Goal: Entertainment & Leisure: Consume media (video, audio)

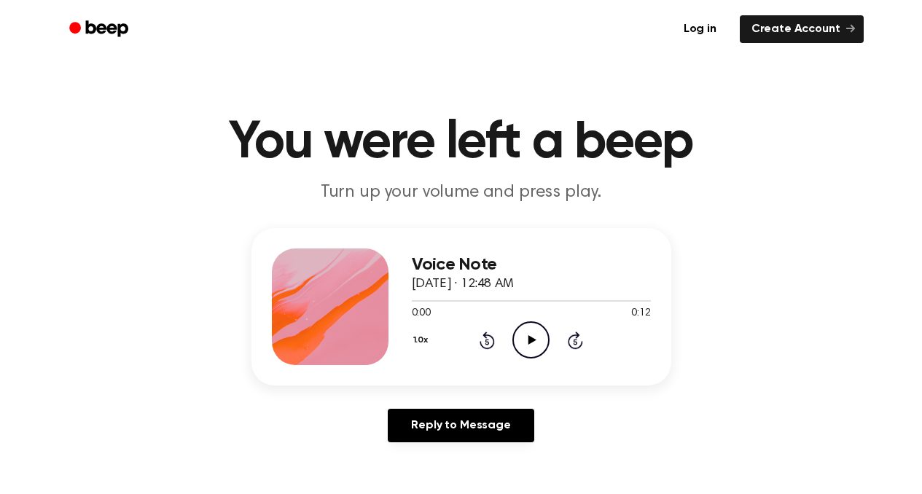
click at [524, 342] on icon "Play Audio" at bounding box center [530, 339] width 37 height 37
click at [539, 344] on icon "Pause Audio" at bounding box center [530, 339] width 37 height 37
click at [539, 344] on icon "Play Audio" at bounding box center [530, 339] width 37 height 37
click at [538, 344] on icon "Pause Audio" at bounding box center [530, 339] width 37 height 37
click at [484, 335] on icon at bounding box center [486, 340] width 15 height 17
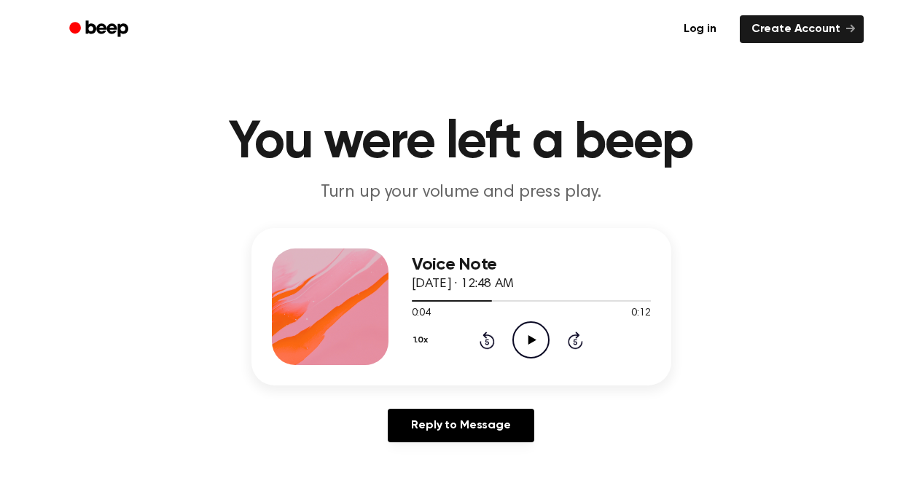
click at [485, 335] on icon at bounding box center [486, 340] width 15 height 17
click at [533, 349] on icon "Play Audio" at bounding box center [530, 339] width 37 height 37
click at [532, 348] on icon "Pause Audio" at bounding box center [530, 339] width 37 height 37
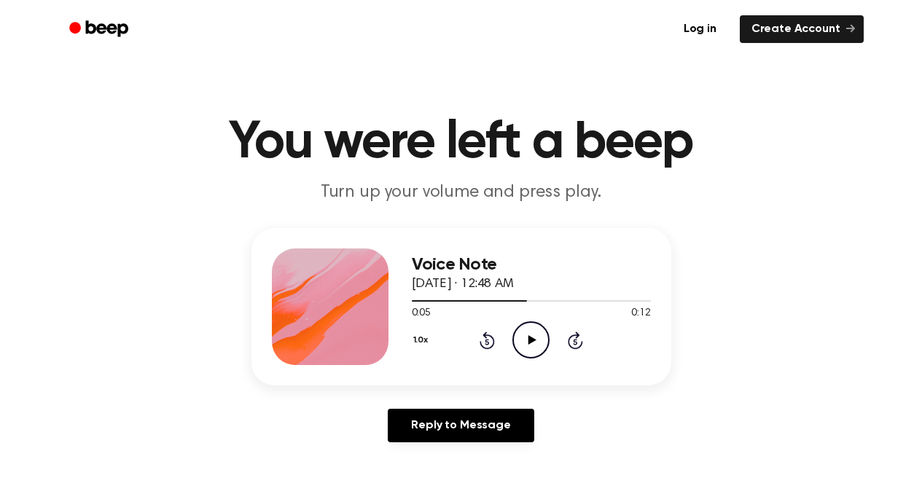
click at [532, 348] on icon "Play Audio" at bounding box center [530, 339] width 37 height 37
click at [532, 348] on icon "Pause Audio" at bounding box center [530, 339] width 37 height 37
click at [533, 324] on icon "Play Audio" at bounding box center [530, 339] width 37 height 37
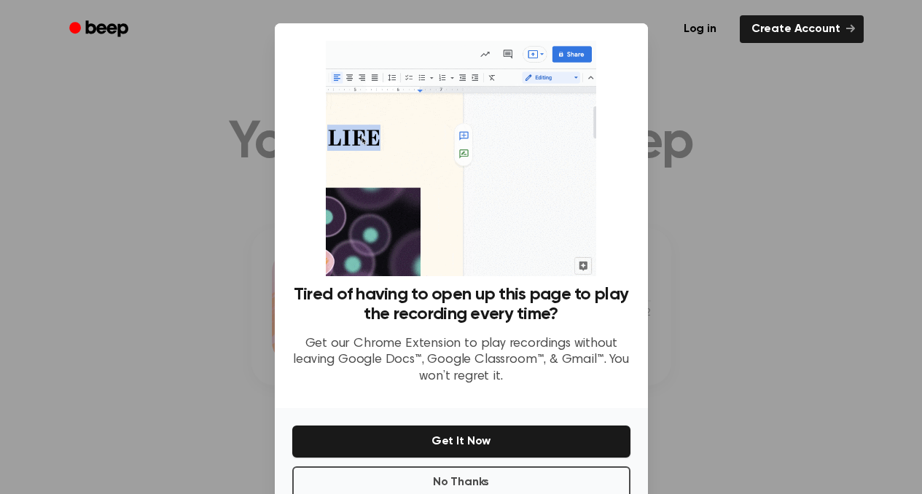
click at [658, 50] on div "Log in Create Account" at bounding box center [461, 29] width 804 height 58
click at [634, 39] on ul "Log in Create Account" at bounding box center [508, 29] width 710 height 34
click at [503, 479] on button "No Thanks" at bounding box center [461, 482] width 338 height 32
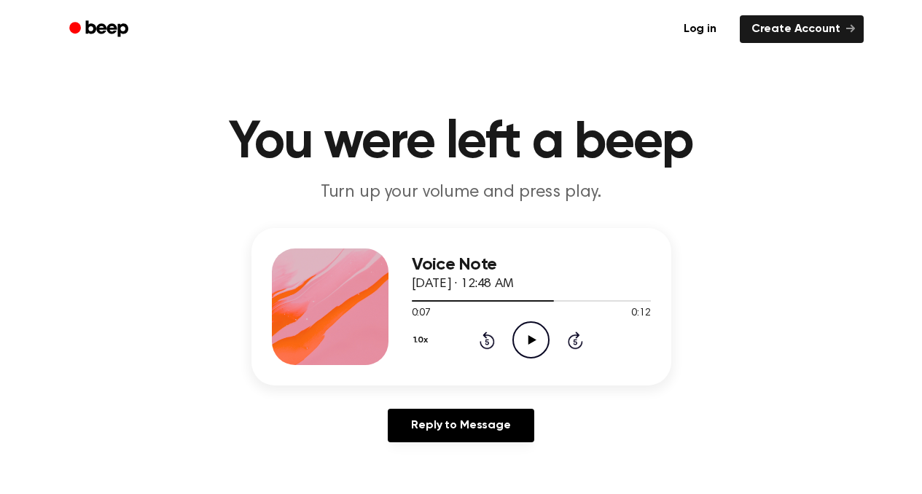
click at [530, 342] on icon at bounding box center [532, 339] width 8 height 9
click at [530, 342] on icon "Pause Audio" at bounding box center [530, 339] width 37 height 37
click at [801, 35] on link "Create Account" at bounding box center [802, 29] width 124 height 28
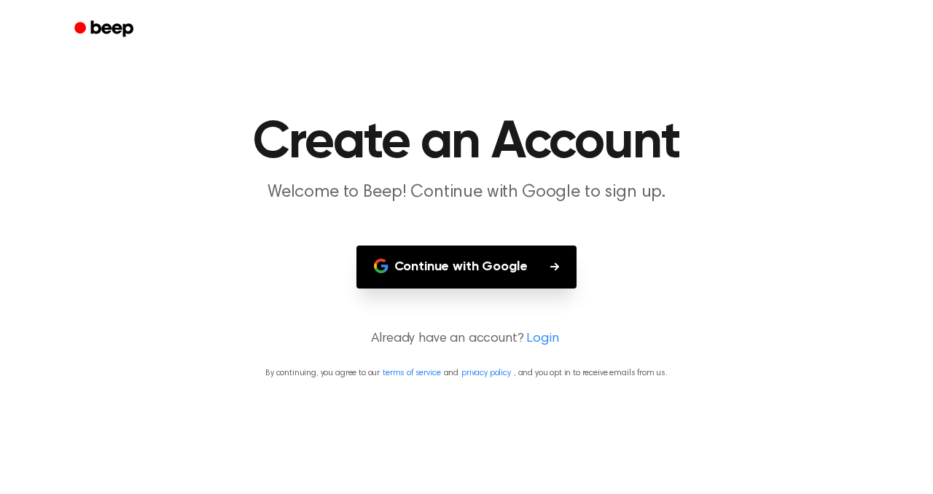
click at [431, 261] on button "Continue with Google" at bounding box center [466, 267] width 221 height 43
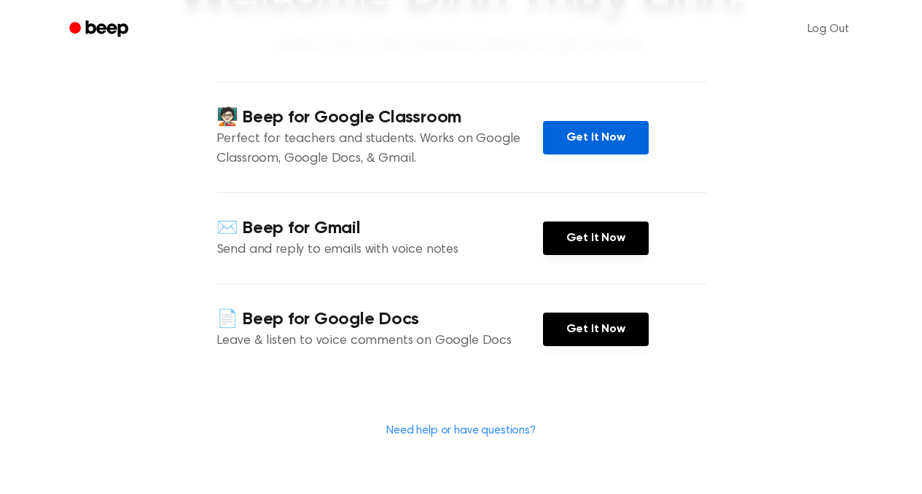
scroll to position [165, 0]
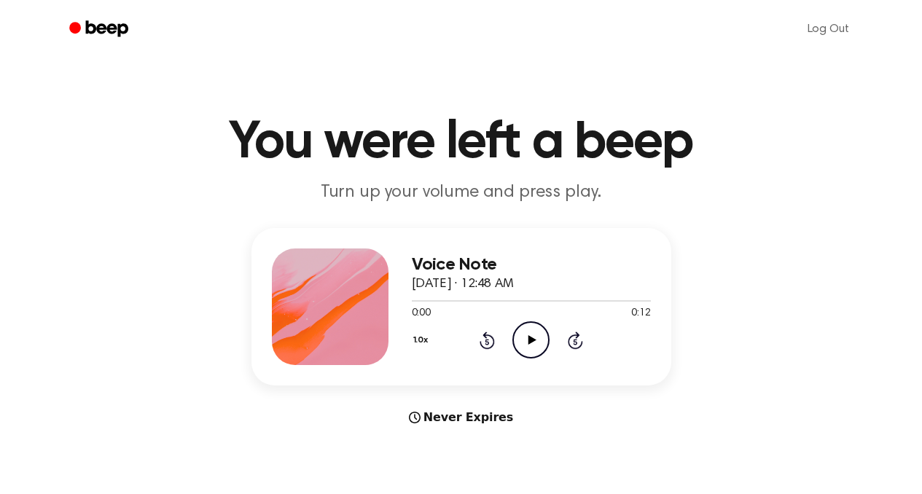
click at [547, 329] on icon "Play Audio" at bounding box center [530, 339] width 37 height 37
click at [544, 333] on icon "Pause Audio" at bounding box center [530, 339] width 37 height 37
click at [523, 340] on icon "Play Audio" at bounding box center [530, 339] width 37 height 37
click at [523, 340] on icon "Pause Audio" at bounding box center [530, 339] width 37 height 37
click at [533, 342] on icon "Play Audio" at bounding box center [530, 339] width 37 height 37
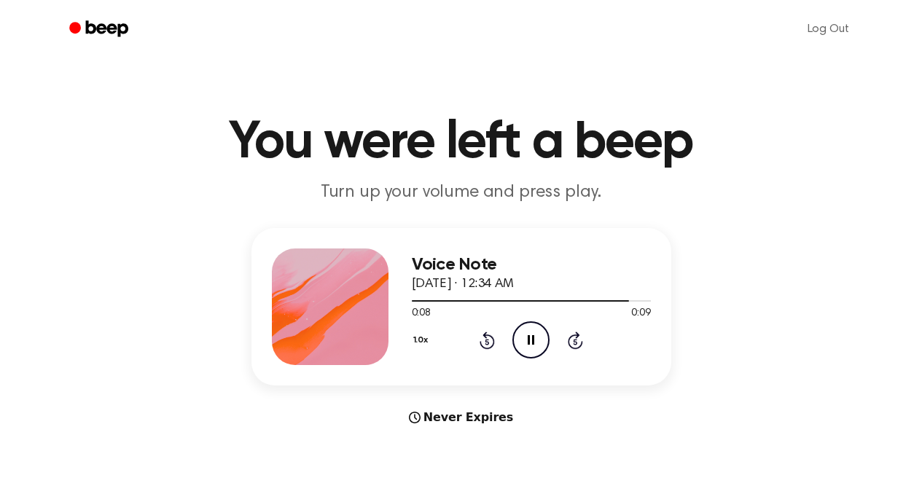
click at [533, 342] on icon at bounding box center [531, 339] width 7 height 9
click at [495, 341] on div "1.0x Rewind 5 seconds Play Audio Skip 5 seconds" at bounding box center [531, 339] width 239 height 37
click at [487, 341] on icon at bounding box center [487, 342] width 4 height 6
click at [528, 341] on icon "Play Audio" at bounding box center [530, 339] width 37 height 37
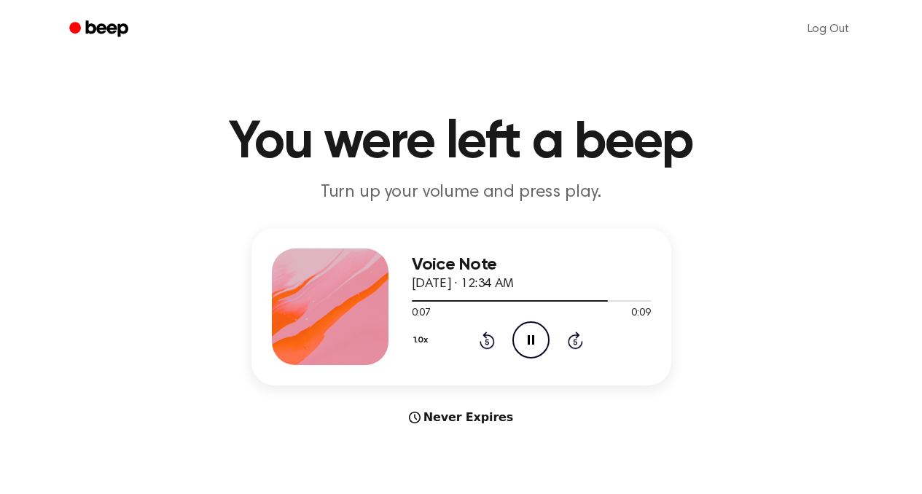
click at [482, 341] on icon "Rewind 5 seconds" at bounding box center [487, 340] width 16 height 19
click at [520, 345] on icon "Pause Audio" at bounding box center [530, 339] width 37 height 37
click at [526, 347] on icon "Play Audio" at bounding box center [530, 339] width 37 height 37
click at [622, 300] on div at bounding box center [531, 300] width 239 height 1
click at [526, 343] on icon "Play Audio" at bounding box center [530, 339] width 37 height 37
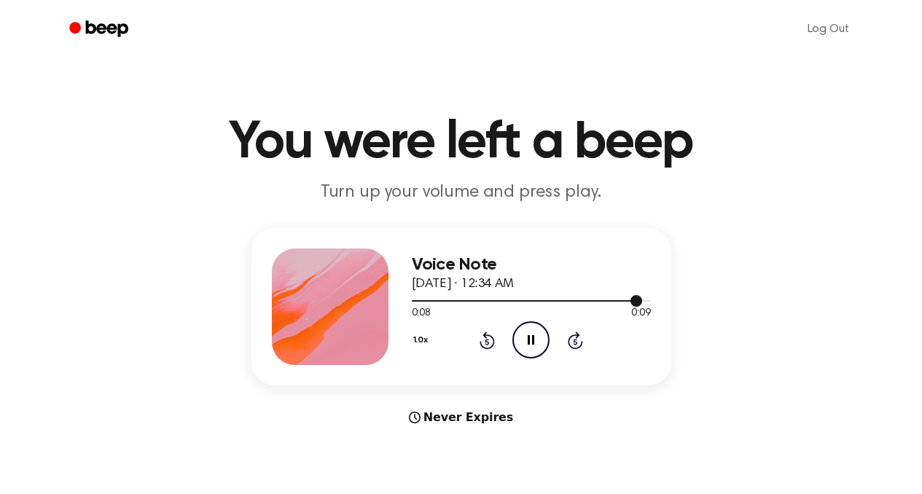
click at [592, 302] on div at bounding box center [531, 300] width 239 height 12
click at [538, 341] on icon "Play Audio" at bounding box center [530, 339] width 37 height 37
click at [538, 341] on icon "Pause Audio" at bounding box center [530, 339] width 37 height 37
click at [532, 338] on icon at bounding box center [532, 339] width 8 height 9
click at [533, 347] on icon "Pause Audio" at bounding box center [530, 339] width 37 height 37
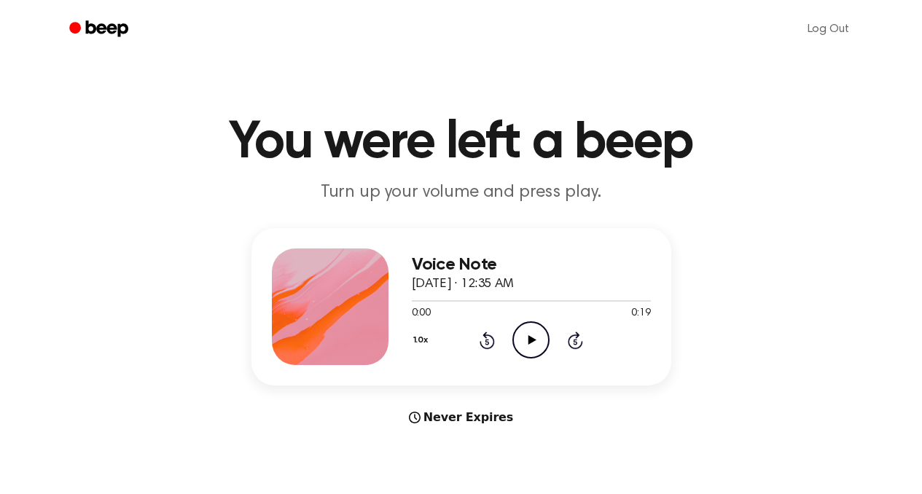
click at [528, 354] on icon "Play Audio" at bounding box center [530, 339] width 37 height 37
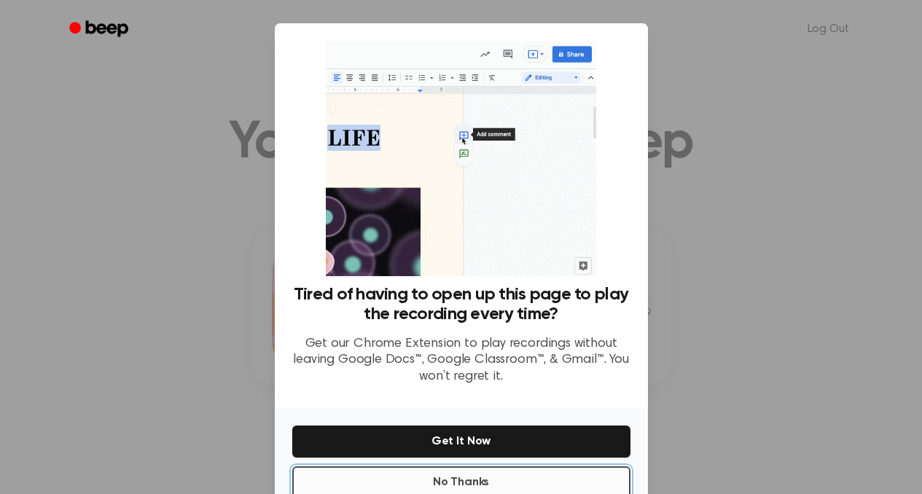
click at [493, 486] on button "No Thanks" at bounding box center [461, 482] width 338 height 32
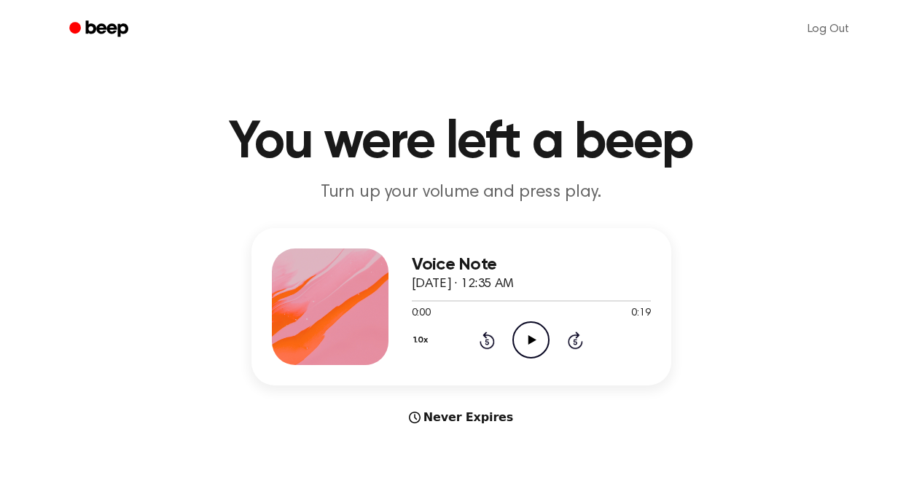
click at [530, 332] on icon "Play Audio" at bounding box center [530, 339] width 37 height 37
click at [448, 300] on div at bounding box center [531, 300] width 239 height 1
click at [540, 337] on icon "Pause Audio" at bounding box center [530, 339] width 37 height 37
click at [540, 337] on icon "Play Audio" at bounding box center [530, 339] width 37 height 37
click at [540, 337] on icon "Pause Audio" at bounding box center [530, 339] width 37 height 37
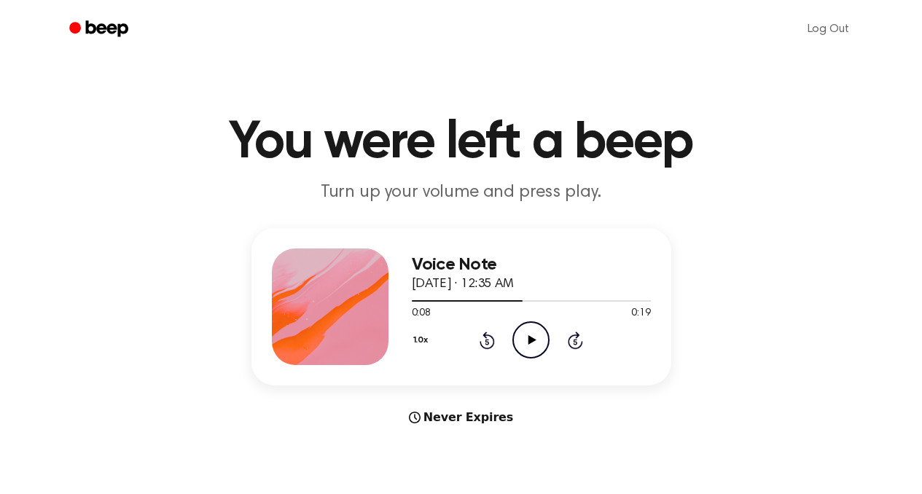
click at [540, 337] on icon "Play Audio" at bounding box center [530, 339] width 37 height 37
click at [539, 337] on icon "Pause Audio" at bounding box center [530, 339] width 37 height 37
click at [539, 336] on icon "Play Audio" at bounding box center [530, 339] width 37 height 37
click at [538, 336] on icon "Pause Audio" at bounding box center [530, 339] width 37 height 37
click at [538, 336] on icon "Play Audio" at bounding box center [530, 339] width 37 height 37
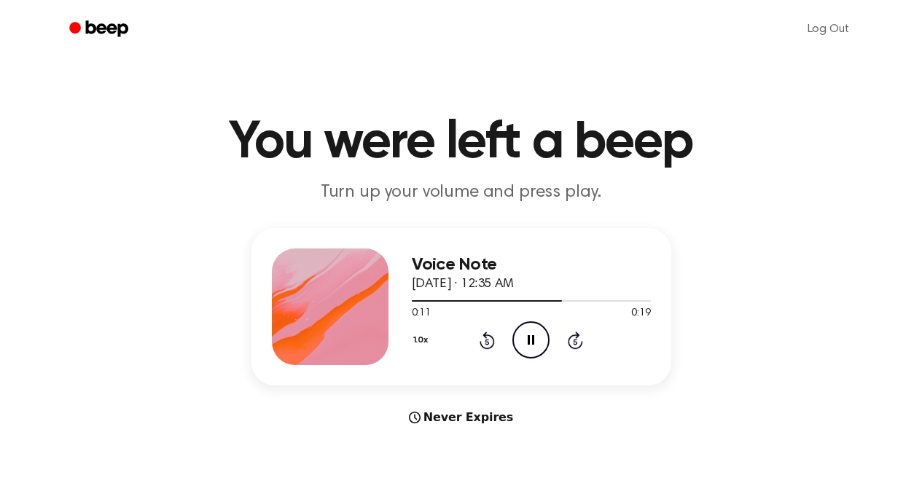
click at [538, 335] on icon "Pause Audio" at bounding box center [530, 339] width 37 height 37
click at [538, 335] on icon "Play Audio" at bounding box center [530, 339] width 37 height 37
click at [539, 333] on icon "Pause Audio" at bounding box center [530, 339] width 37 height 37
click at [536, 336] on icon "Play Audio" at bounding box center [530, 339] width 37 height 37
click at [532, 361] on div "Voice Note September 7, 2025 · 12:35 AM 0:19 0:19 Your browser does not support…" at bounding box center [531, 306] width 239 height 117
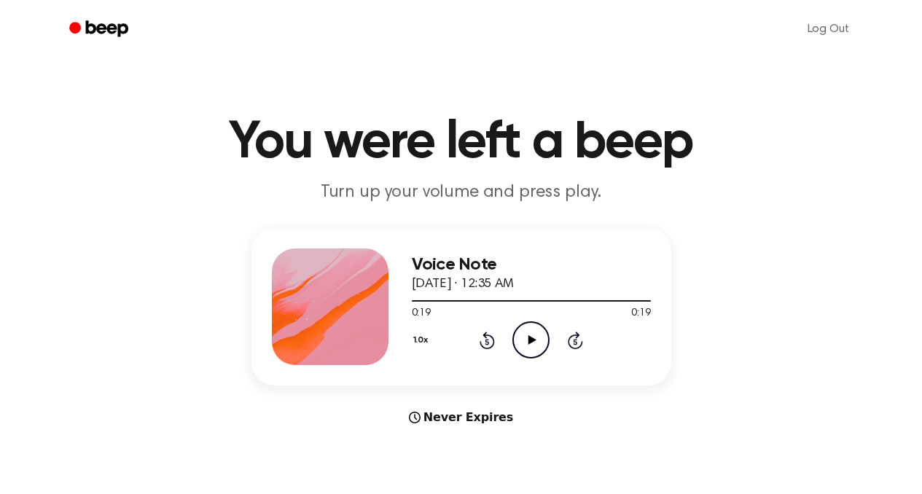
click at [532, 344] on icon "Play Audio" at bounding box center [530, 339] width 37 height 37
click at [532, 344] on icon at bounding box center [531, 339] width 7 height 9
click at [533, 342] on icon "Play Audio" at bounding box center [530, 339] width 37 height 37
click at [533, 342] on icon at bounding box center [531, 339] width 7 height 9
click at [533, 342] on icon "Play Audio" at bounding box center [530, 339] width 37 height 37
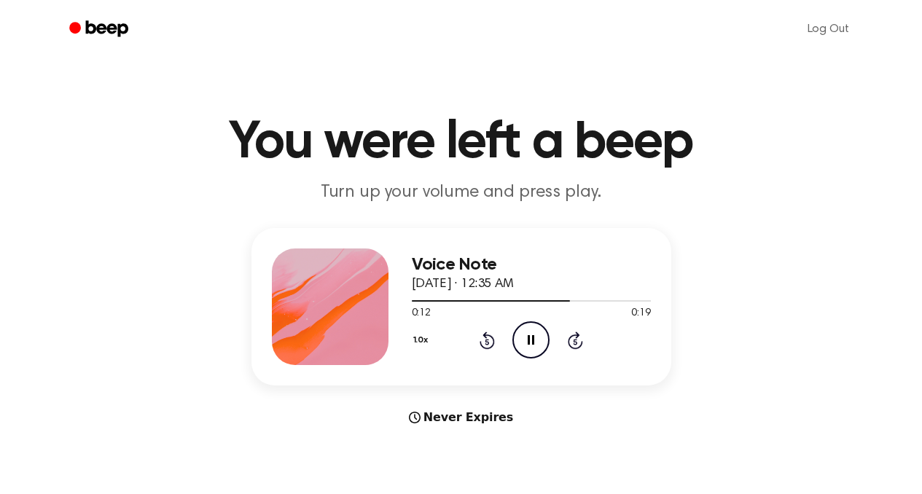
click at [533, 342] on icon at bounding box center [531, 339] width 7 height 9
click at [533, 342] on icon "Play Audio" at bounding box center [530, 339] width 37 height 37
click at [533, 342] on icon at bounding box center [531, 339] width 7 height 9
click at [521, 327] on icon "Play Audio" at bounding box center [530, 339] width 37 height 37
click at [522, 328] on icon "Pause Audio" at bounding box center [530, 339] width 37 height 37
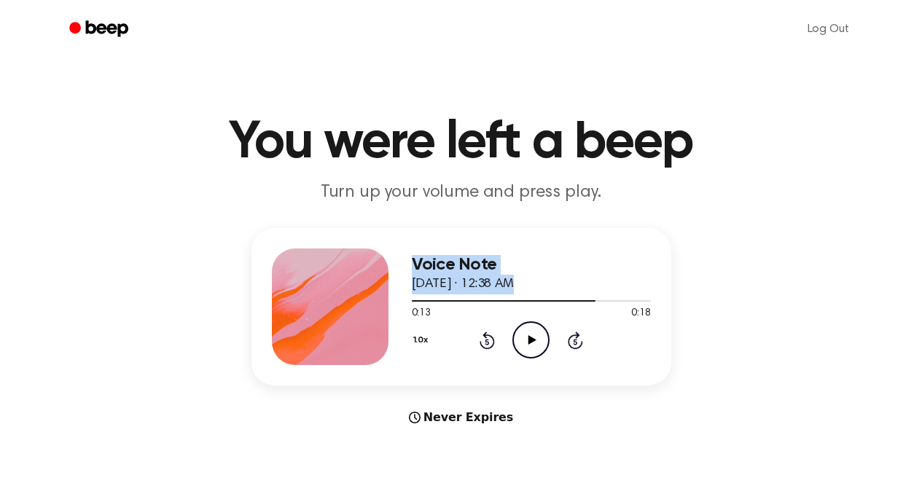
drag, startPoint x: 592, startPoint y: 302, endPoint x: 351, endPoint y: 300, distance: 240.5
click at [350, 302] on div "Voice Note September 7, 2025 · 12:38 AM 0:13 0:18 Your browser does not support…" at bounding box center [461, 306] width 420 height 157
click at [412, 303] on div at bounding box center [531, 300] width 239 height 12
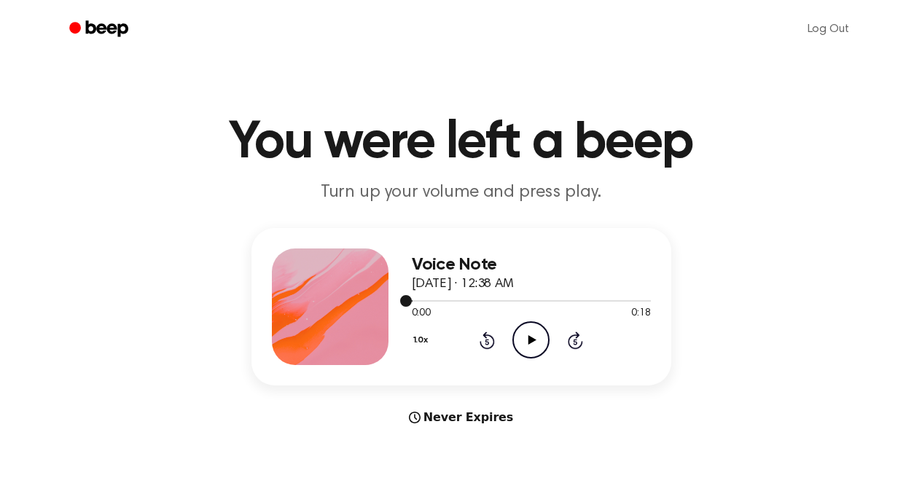
click at [412, 303] on div at bounding box center [531, 300] width 239 height 12
click at [528, 346] on icon "Play Audio" at bounding box center [530, 339] width 37 height 37
click at [526, 339] on icon "Pause Audio" at bounding box center [530, 339] width 37 height 37
click at [485, 336] on icon at bounding box center [486, 340] width 15 height 17
click at [522, 337] on icon "Play Audio" at bounding box center [530, 339] width 37 height 37
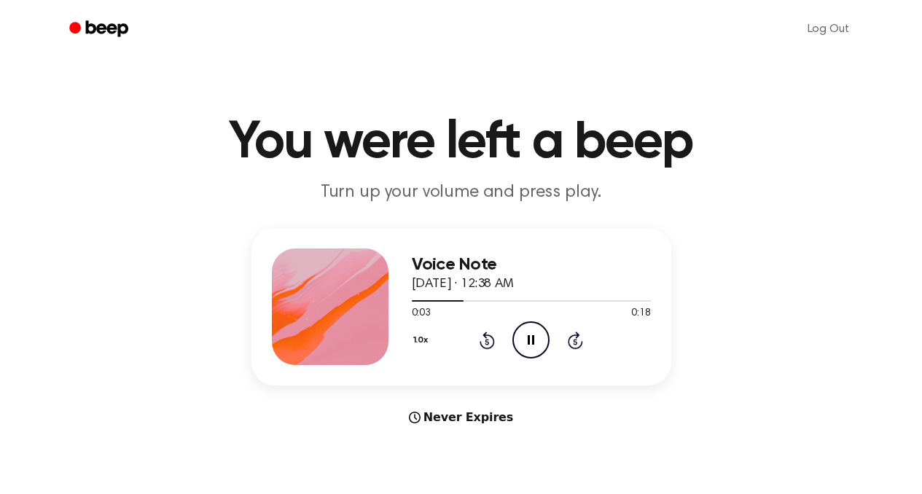
click at [522, 337] on icon "Pause Audio" at bounding box center [530, 339] width 37 height 37
click at [522, 337] on icon "Play Audio" at bounding box center [530, 339] width 37 height 37
click at [522, 337] on icon "Pause Audio" at bounding box center [530, 339] width 37 height 37
click at [522, 337] on icon "Play Audio" at bounding box center [530, 339] width 37 height 37
click at [522, 337] on icon "Pause Audio" at bounding box center [530, 339] width 37 height 37
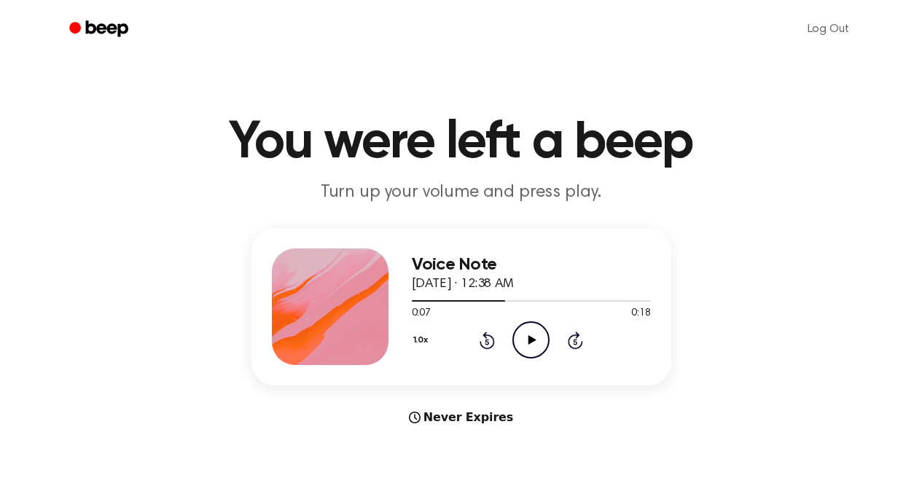
click at [522, 337] on icon "Play Audio" at bounding box center [530, 339] width 37 height 37
click at [522, 336] on icon "Pause Audio" at bounding box center [530, 339] width 37 height 37
click at [522, 336] on icon "Play Audio" at bounding box center [530, 339] width 37 height 37
click at [522, 335] on icon "Pause Audio" at bounding box center [530, 339] width 37 height 37
click at [522, 335] on icon "Play Audio" at bounding box center [530, 339] width 37 height 37
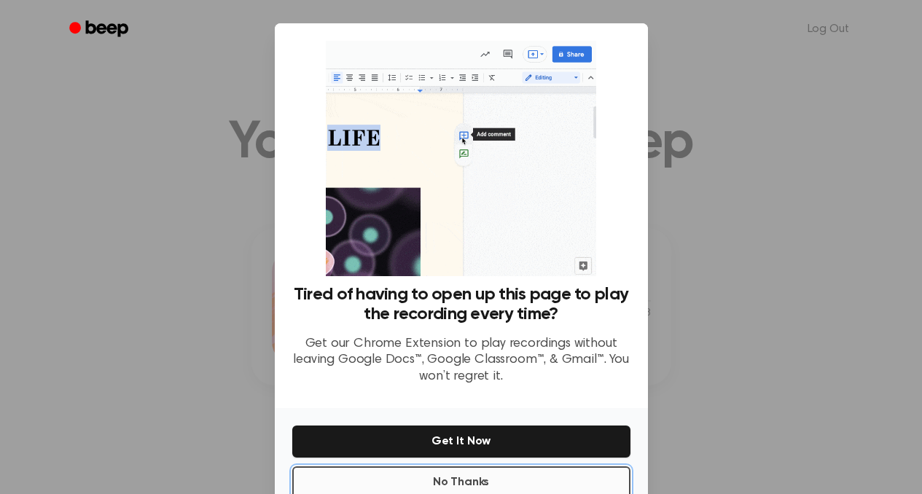
click at [517, 476] on button "No Thanks" at bounding box center [461, 482] width 338 height 32
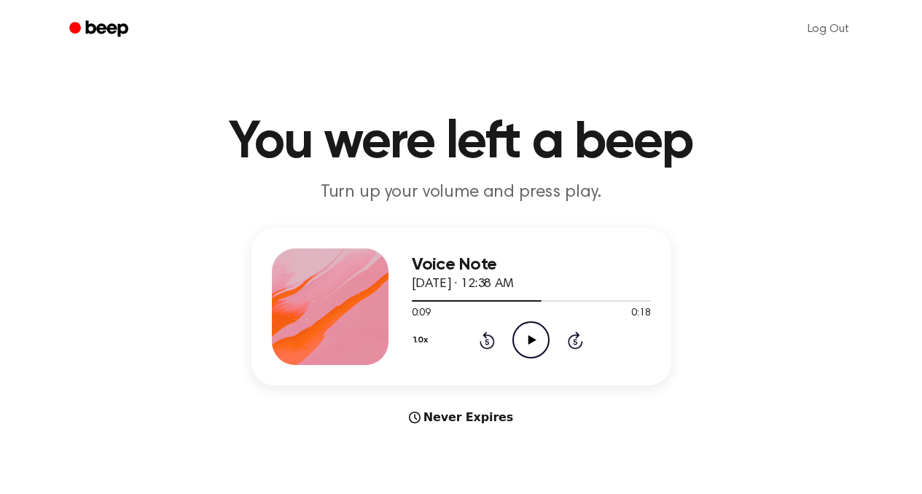
click at [536, 344] on icon "Play Audio" at bounding box center [530, 339] width 37 height 37
click at [536, 344] on icon "Pause Audio" at bounding box center [530, 339] width 37 height 37
click at [536, 344] on icon "Play Audio" at bounding box center [530, 339] width 37 height 37
click at [536, 344] on icon "Pause Audio" at bounding box center [530, 339] width 37 height 37
click at [536, 344] on icon "Play Audio" at bounding box center [530, 339] width 37 height 37
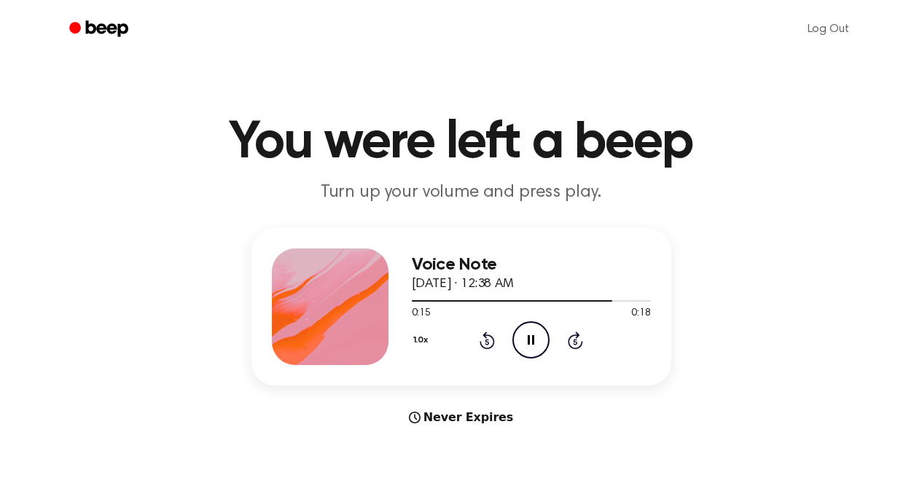
click at [536, 344] on icon "Pause Audio" at bounding box center [530, 339] width 37 height 37
click at [536, 344] on icon "Play Audio" at bounding box center [530, 339] width 37 height 37
click at [536, 344] on icon "Pause Audio" at bounding box center [530, 339] width 37 height 37
click at [536, 344] on icon "Play Audio" at bounding box center [530, 339] width 37 height 37
click at [536, 344] on icon "Pause Audio" at bounding box center [530, 339] width 37 height 37
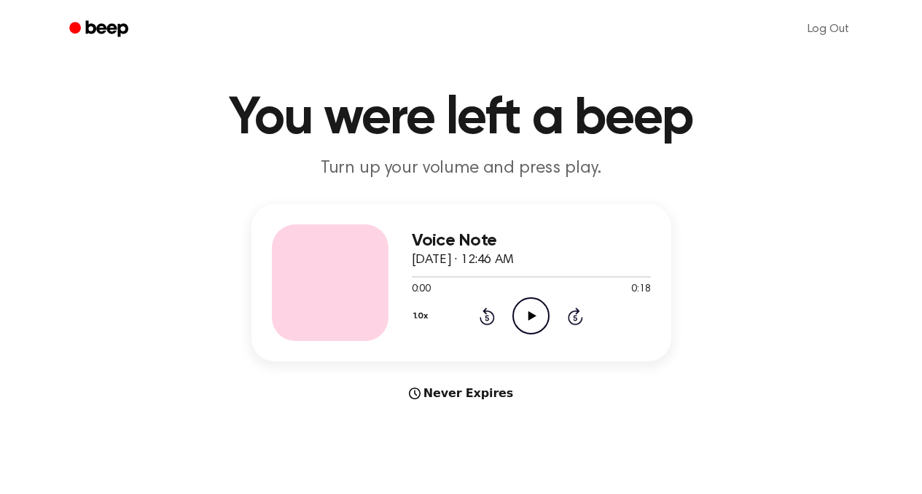
scroll to position [33, 0]
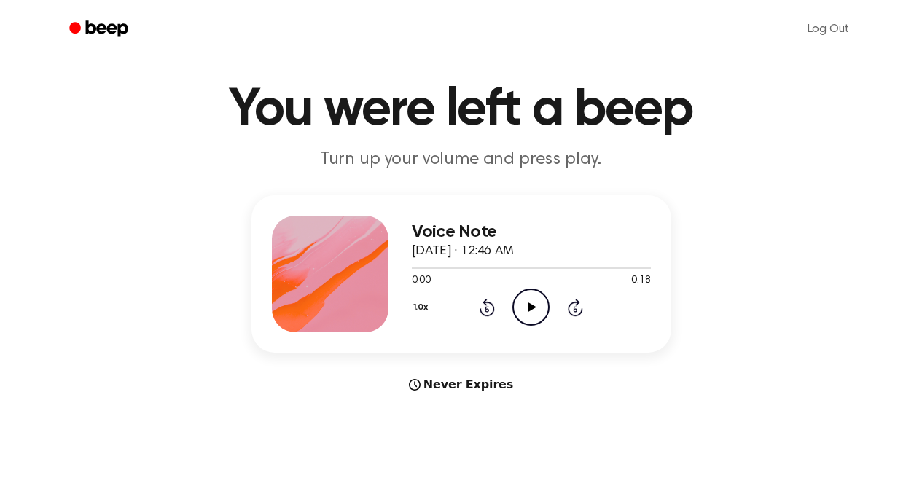
click at [535, 319] on icon "Play Audio" at bounding box center [530, 307] width 37 height 37
click at [536, 307] on icon "Pause Audio" at bounding box center [530, 307] width 37 height 37
click at [487, 308] on icon at bounding box center [487, 309] width 4 height 6
click at [537, 310] on icon "Play Audio" at bounding box center [530, 307] width 37 height 37
click at [535, 309] on icon "Pause Audio" at bounding box center [530, 307] width 37 height 37
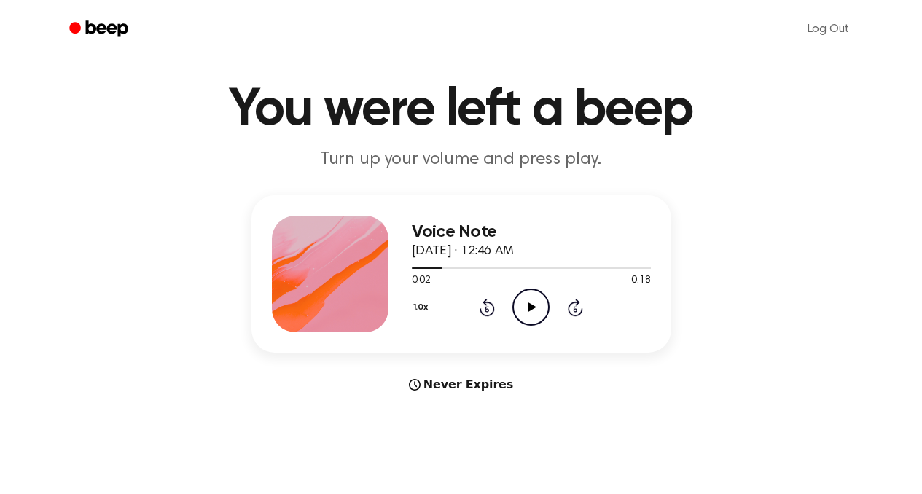
click at [535, 309] on icon "Play Audio" at bounding box center [530, 307] width 37 height 37
click at [535, 309] on icon "Pause Audio" at bounding box center [530, 307] width 37 height 37
click at [535, 309] on icon "Play Audio" at bounding box center [530, 307] width 37 height 37
click at [535, 309] on icon "Pause Audio" at bounding box center [530, 307] width 37 height 37
click at [538, 310] on icon "Play Audio" at bounding box center [530, 307] width 37 height 37
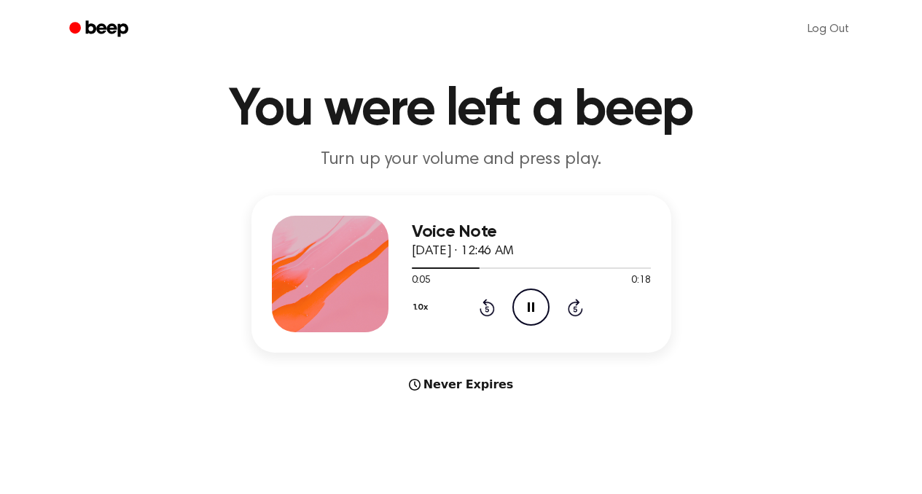
click at [538, 310] on icon "Pause Audio" at bounding box center [530, 307] width 37 height 37
click at [536, 310] on icon "Play Audio" at bounding box center [530, 307] width 37 height 37
click at [536, 310] on icon "Pause Audio" at bounding box center [530, 307] width 37 height 37
click at [536, 310] on icon "Play Audio" at bounding box center [530, 307] width 37 height 37
click at [536, 310] on icon "Pause Audio" at bounding box center [530, 307] width 37 height 37
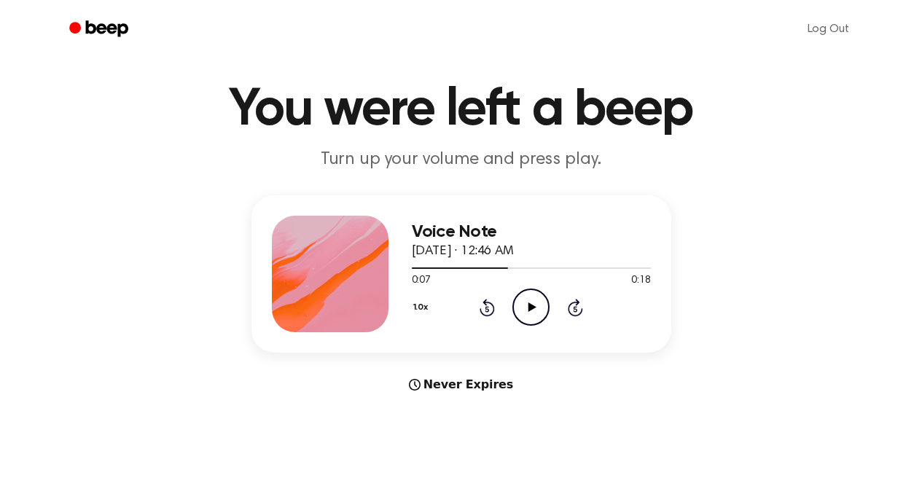
click at [536, 311] on icon "Play Audio" at bounding box center [530, 307] width 37 height 37
click at [454, 311] on div "1.0x Rewind 5 seconds Play Audio Skip 5 seconds" at bounding box center [531, 307] width 239 height 37
click at [525, 310] on icon "Play Audio" at bounding box center [530, 307] width 37 height 37
click at [523, 310] on icon "Pause Audio" at bounding box center [530, 307] width 37 height 37
click at [523, 307] on icon "Play Audio" at bounding box center [530, 307] width 37 height 37
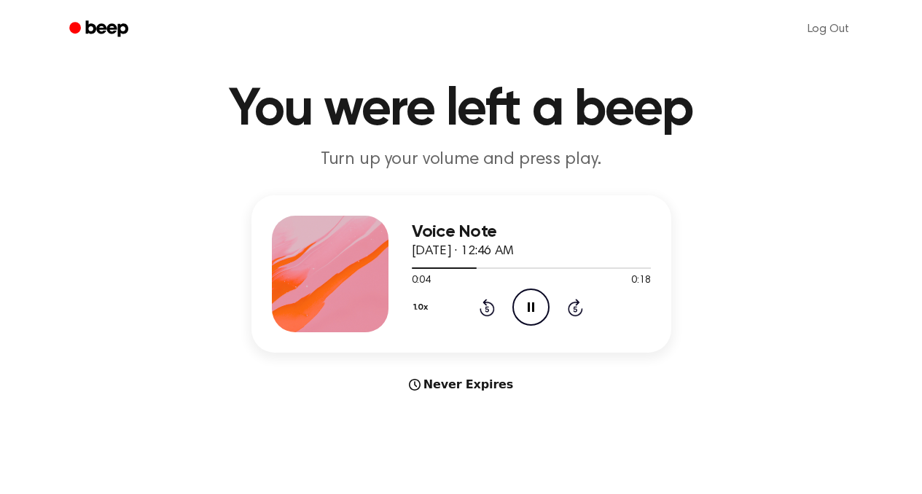
click at [522, 307] on icon "Pause Audio" at bounding box center [530, 307] width 37 height 37
click at [522, 307] on icon "Play Audio" at bounding box center [530, 307] width 37 height 37
click at [522, 307] on icon "Pause Audio" at bounding box center [530, 307] width 37 height 37
click at [521, 307] on icon "Play Audio" at bounding box center [530, 307] width 37 height 37
click at [521, 307] on icon "Pause Audio" at bounding box center [530, 307] width 37 height 37
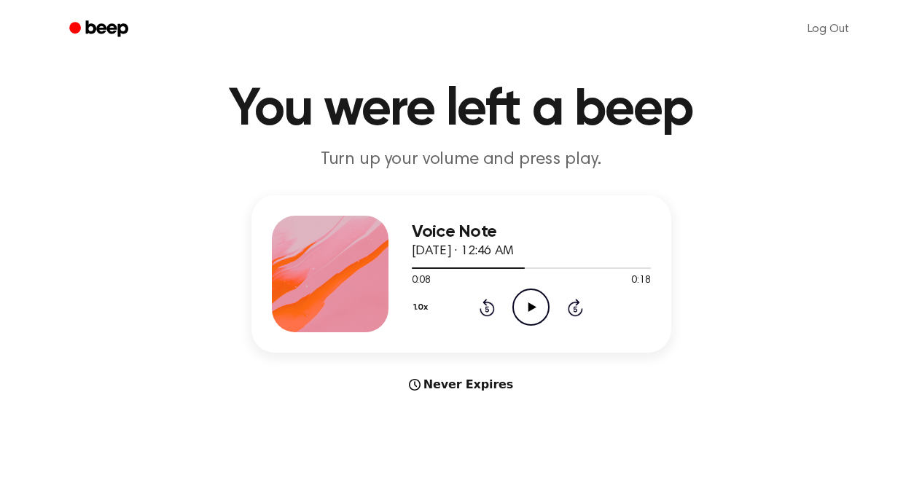
click at [522, 307] on icon "Play Audio" at bounding box center [530, 307] width 37 height 37
click at [522, 307] on icon "Pause Audio" at bounding box center [530, 307] width 37 height 37
click at [522, 307] on icon "Play Audio" at bounding box center [530, 307] width 37 height 37
click at [522, 307] on icon "Pause Audio" at bounding box center [530, 307] width 37 height 37
click at [522, 307] on icon "Play Audio" at bounding box center [530, 307] width 37 height 37
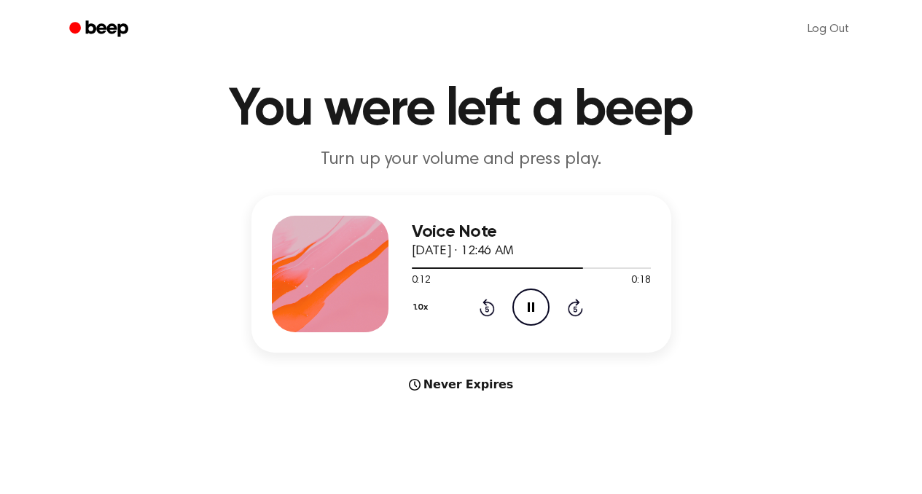
click at [522, 307] on icon "Pause Audio" at bounding box center [530, 307] width 37 height 37
click at [521, 308] on icon "Play Audio" at bounding box center [530, 307] width 37 height 37
click at [520, 307] on icon "Pause Audio" at bounding box center [530, 307] width 37 height 37
click at [520, 307] on icon "Play Audio" at bounding box center [530, 307] width 37 height 37
click at [520, 307] on icon "Pause Audio" at bounding box center [530, 307] width 37 height 37
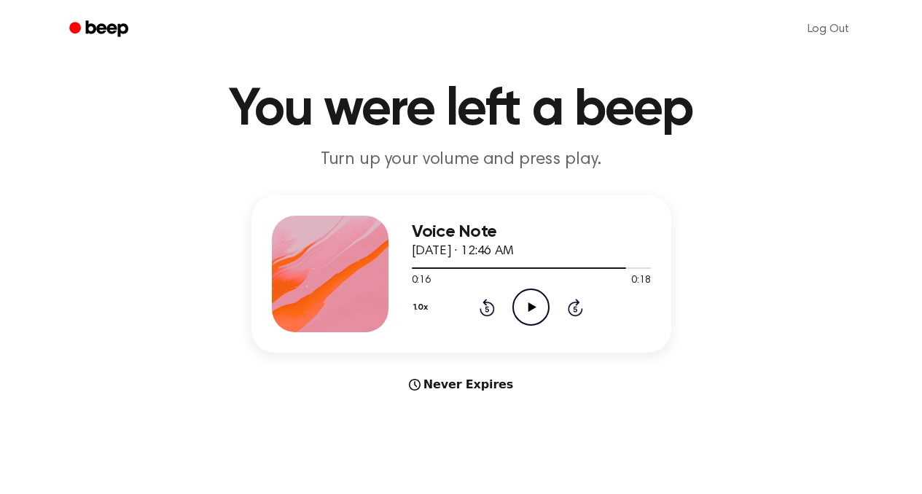
click at [520, 307] on icon "Play Audio" at bounding box center [530, 307] width 37 height 37
click at [537, 301] on icon "Play Audio" at bounding box center [530, 307] width 37 height 37
click at [537, 301] on icon "Pause Audio" at bounding box center [530, 307] width 37 height 37
click at [537, 301] on icon "Play Audio" at bounding box center [530, 307] width 37 height 37
click at [536, 301] on icon "Pause Audio" at bounding box center [530, 307] width 37 height 37
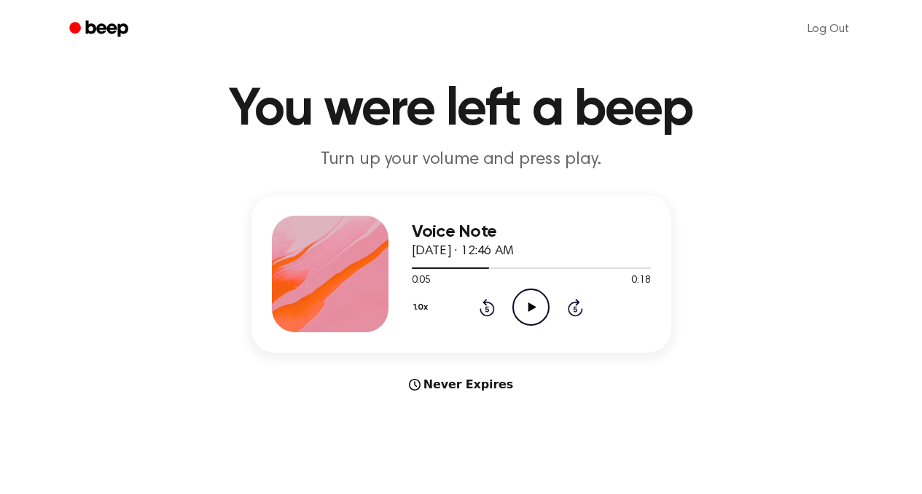
click at [536, 301] on icon "Play Audio" at bounding box center [530, 307] width 37 height 37
click at [535, 300] on icon "Pause Audio" at bounding box center [530, 307] width 37 height 37
click at [535, 300] on icon "Play Audio" at bounding box center [530, 307] width 37 height 37
click at [535, 300] on icon "Pause Audio" at bounding box center [530, 307] width 37 height 37
click at [535, 300] on icon "Play Audio" at bounding box center [530, 307] width 37 height 37
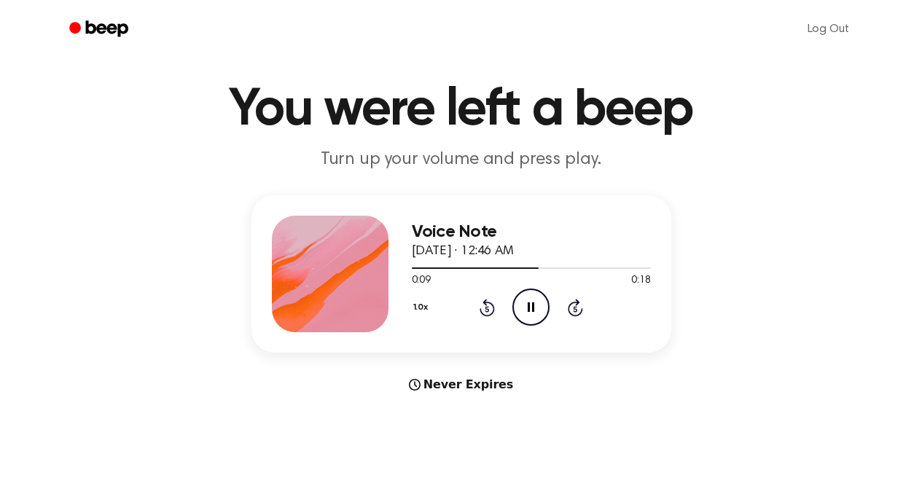
click at [535, 300] on icon "Pause Audio" at bounding box center [530, 307] width 37 height 37
click at [535, 300] on icon "Play Audio" at bounding box center [530, 307] width 37 height 37
click at [535, 300] on icon "Pause Audio" at bounding box center [530, 307] width 37 height 37
click at [535, 297] on icon "Play Audio" at bounding box center [530, 307] width 37 height 37
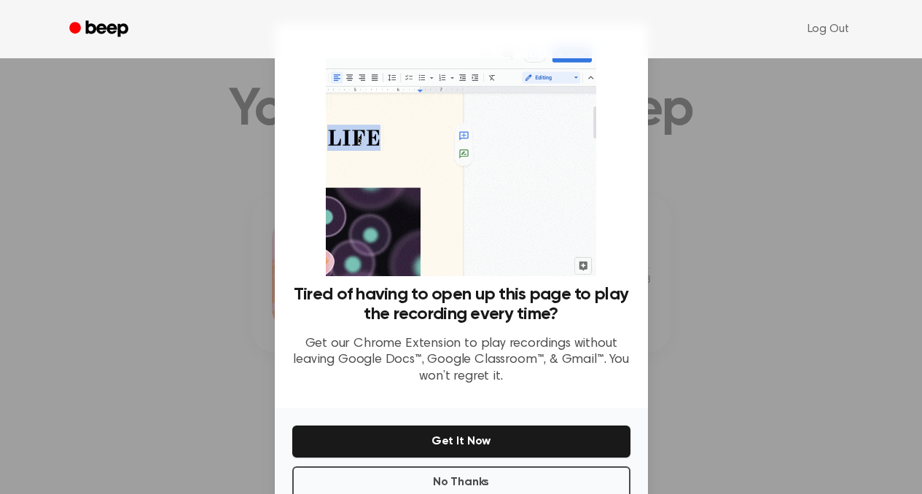
click at [517, 342] on p "Get our Chrome Extension to play recordings without leaving Google Docs™, Googl…" at bounding box center [461, 361] width 338 height 50
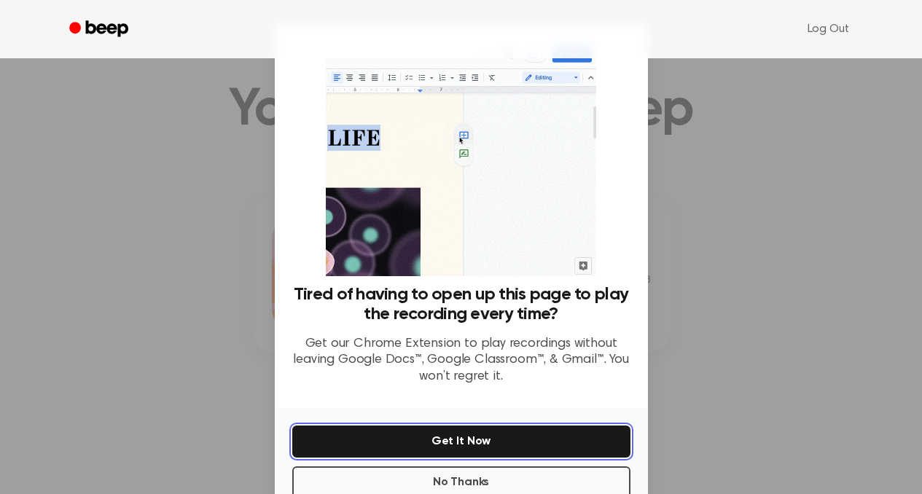
click at [482, 437] on button "Get It Now" at bounding box center [461, 442] width 338 height 32
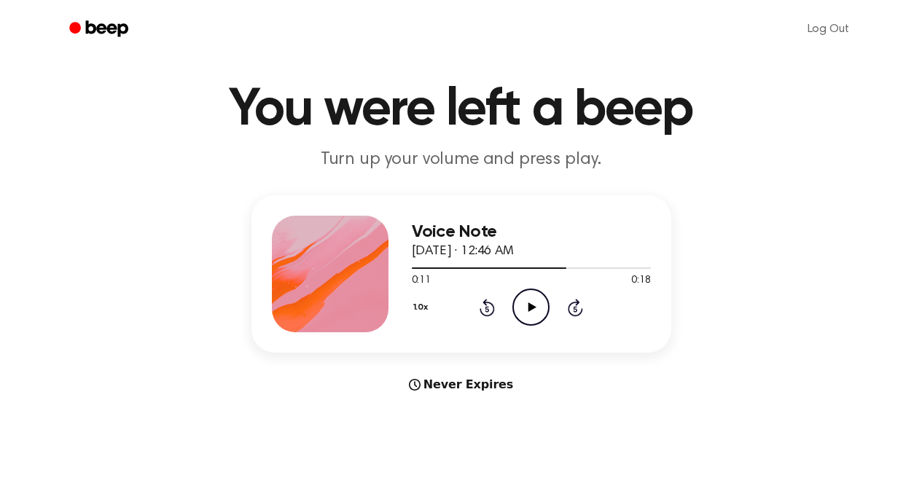
click at [520, 317] on icon "Play Audio" at bounding box center [530, 307] width 37 height 37
click at [528, 313] on icon "Pause Audio" at bounding box center [530, 307] width 37 height 37
click at [526, 305] on icon "Play Audio" at bounding box center [530, 307] width 37 height 37
drag, startPoint x: 587, startPoint y: 259, endPoint x: 403, endPoint y: 259, distance: 183.6
click at [403, 259] on div "Voice Note September 7, 2025 · 12:46 AM 0:13 0:18 Your browser does not support…" at bounding box center [461, 273] width 420 height 157
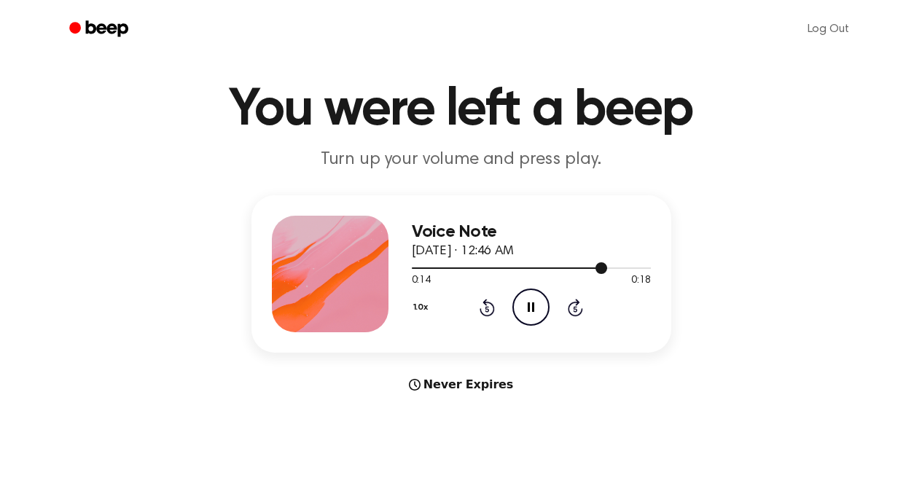
click at [452, 265] on div at bounding box center [531, 268] width 239 height 12
drag, startPoint x: 467, startPoint y: 269, endPoint x: 399, endPoint y: 269, distance: 68.5
click at [399, 269] on div "Voice Note September 7, 2025 · 12:46 AM 0:04 0:18 Your browser does not support…" at bounding box center [461, 273] width 420 height 157
click at [539, 311] on icon "Pause Audio" at bounding box center [530, 307] width 37 height 37
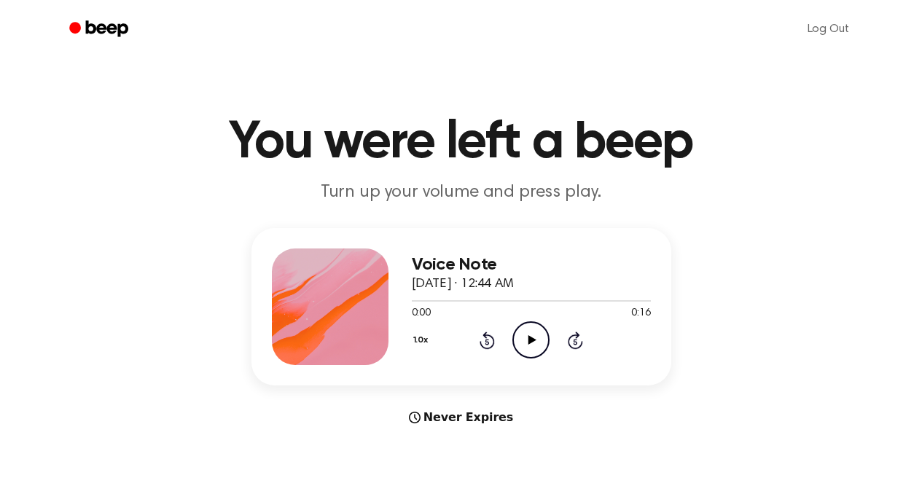
click at [535, 342] on icon "Play Audio" at bounding box center [530, 339] width 37 height 37
click at [535, 342] on icon "Pause Audio" at bounding box center [530, 339] width 37 height 37
click at [530, 328] on icon "Play Audio" at bounding box center [530, 339] width 37 height 37
drag, startPoint x: 541, startPoint y: 302, endPoint x: 407, endPoint y: 302, distance: 134.8
click at [407, 302] on div "Voice Note [DATE] · 12:44 AM 0:09 0:16 Your browser does not support the [objec…" at bounding box center [461, 306] width 420 height 157
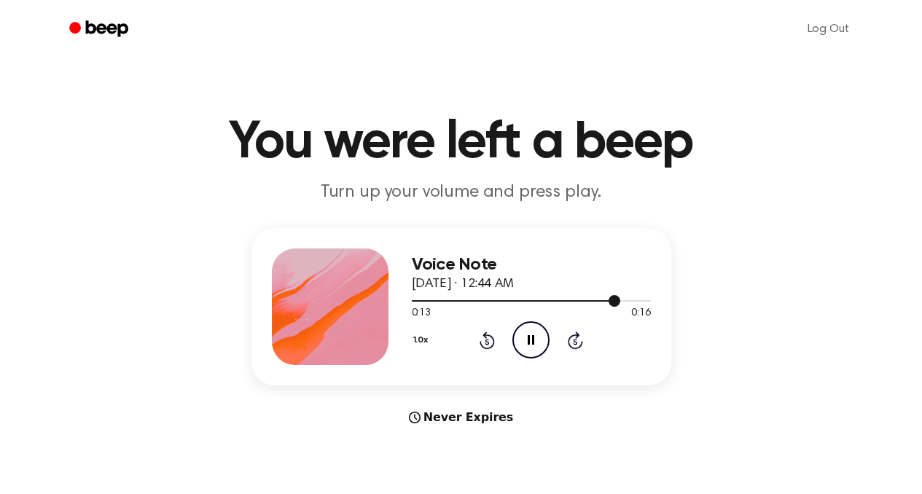
drag, startPoint x: 611, startPoint y: 300, endPoint x: 400, endPoint y: 300, distance: 211.3
click at [400, 300] on div "Voice Note [DATE] · 12:44 AM 0:13 0:16 Your browser does not support the [objec…" at bounding box center [461, 306] width 420 height 157
click at [423, 303] on div at bounding box center [531, 300] width 239 height 12
click at [522, 340] on icon "Pause Audio" at bounding box center [530, 339] width 37 height 37
click at [514, 331] on icon "Play Audio" at bounding box center [530, 339] width 37 height 37
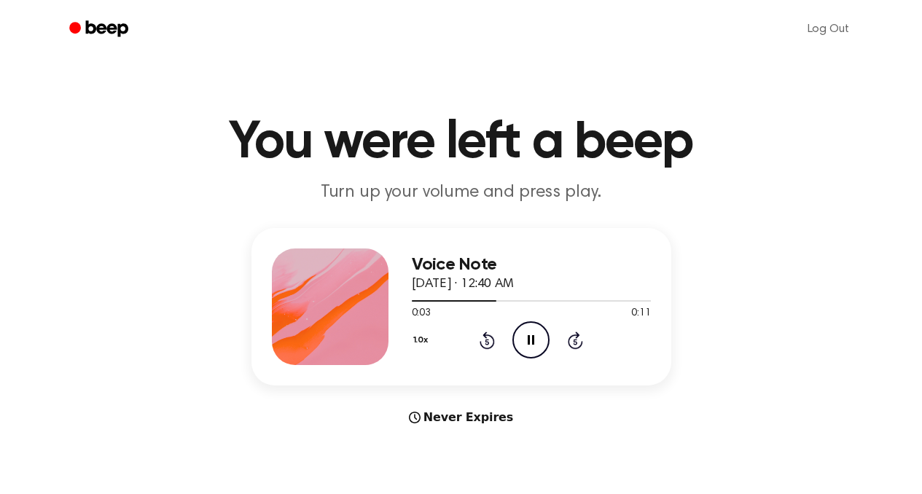
click at [523, 334] on icon "Pause Audio" at bounding box center [530, 339] width 37 height 37
click at [523, 334] on icon "Play Audio" at bounding box center [530, 339] width 37 height 37
click at [523, 334] on icon "Pause Audio" at bounding box center [530, 339] width 37 height 37
click at [523, 334] on icon "Play Audio" at bounding box center [530, 339] width 37 height 37
click at [523, 334] on icon "Pause Audio" at bounding box center [530, 339] width 37 height 37
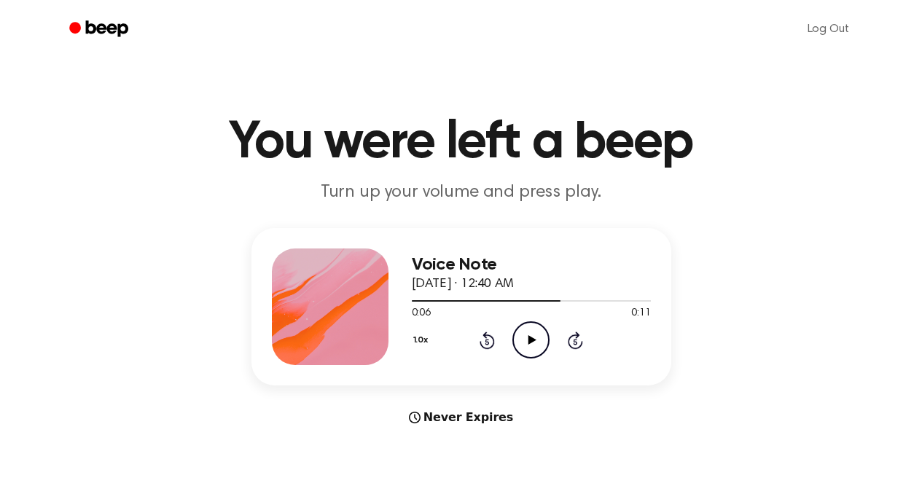
click at [523, 334] on icon "Play Audio" at bounding box center [530, 339] width 37 height 37
click at [522, 333] on icon "Pause Audio" at bounding box center [530, 339] width 37 height 37
click at [541, 352] on icon "Play Audio" at bounding box center [530, 339] width 37 height 37
drag, startPoint x: 612, startPoint y: 300, endPoint x: 494, endPoint y: 300, distance: 118.0
click at [494, 300] on div at bounding box center [527, 300] width 231 height 1
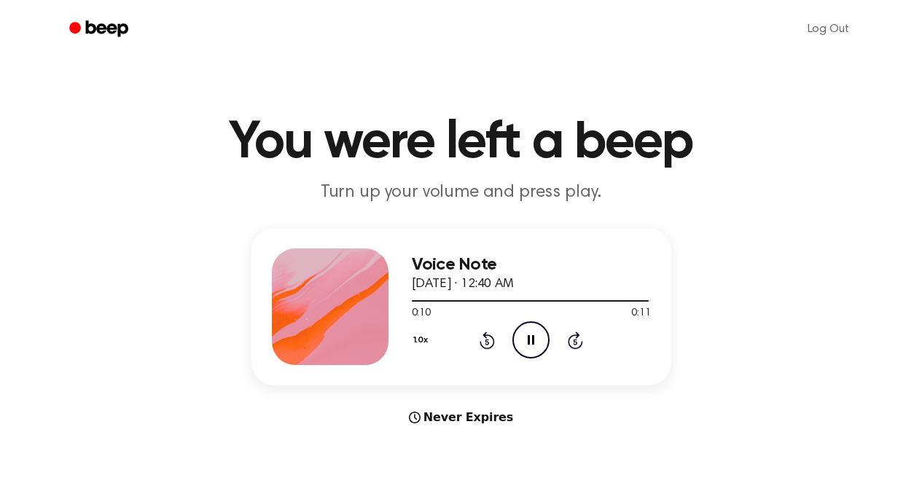
click at [513, 329] on icon "Pause Audio" at bounding box center [530, 339] width 37 height 37
